Goal: Task Accomplishment & Management: Understand process/instructions

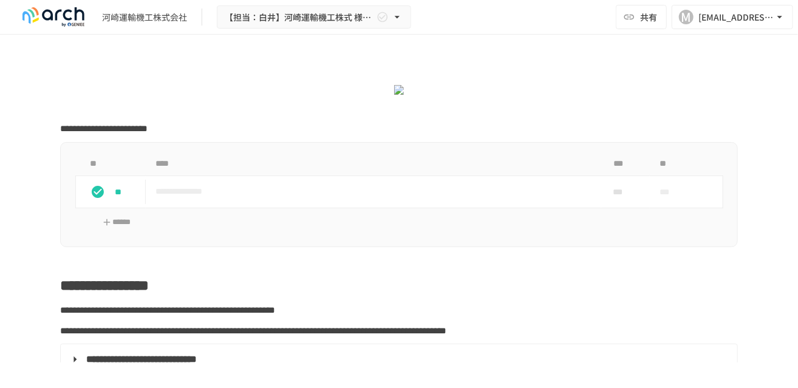
scroll to position [4129, 0]
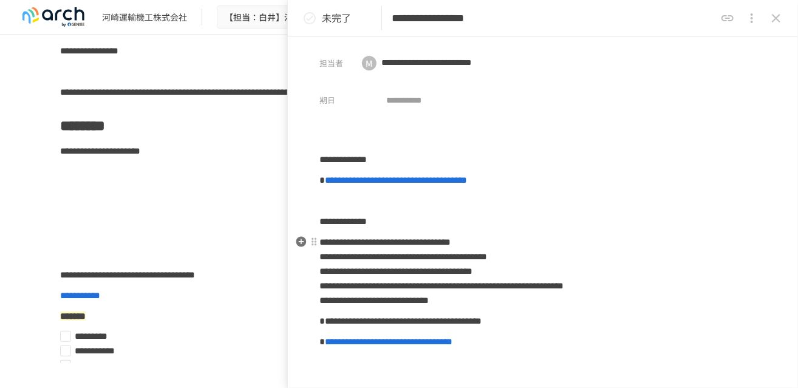
scroll to position [61, 0]
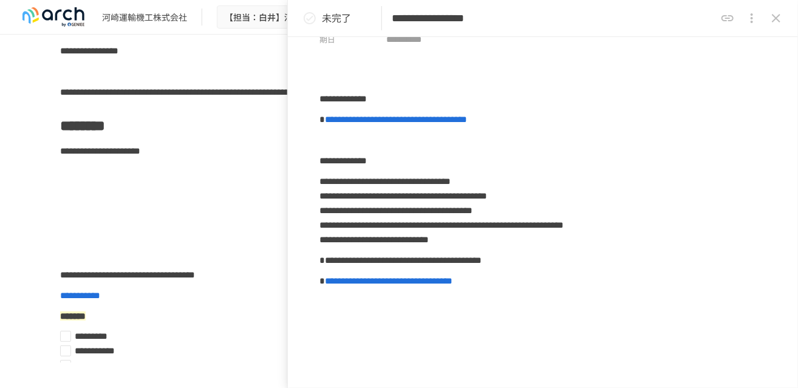
click at [781, 19] on icon "close drawer" at bounding box center [775, 18] width 15 height 15
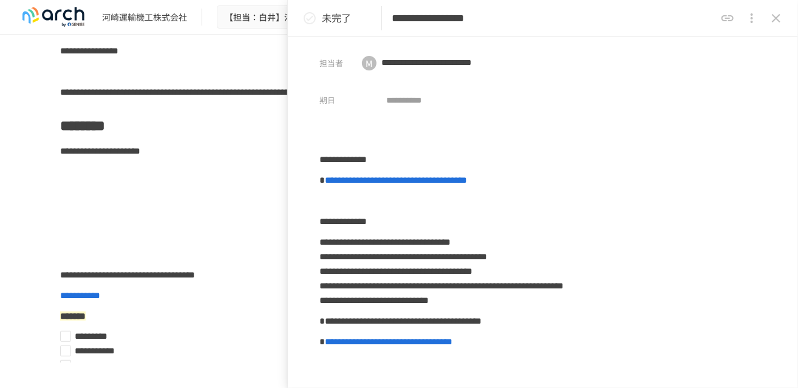
click at [777, 19] on icon "close drawer" at bounding box center [775, 18] width 8 height 8
